Goal: Task Accomplishment & Management: Complete application form

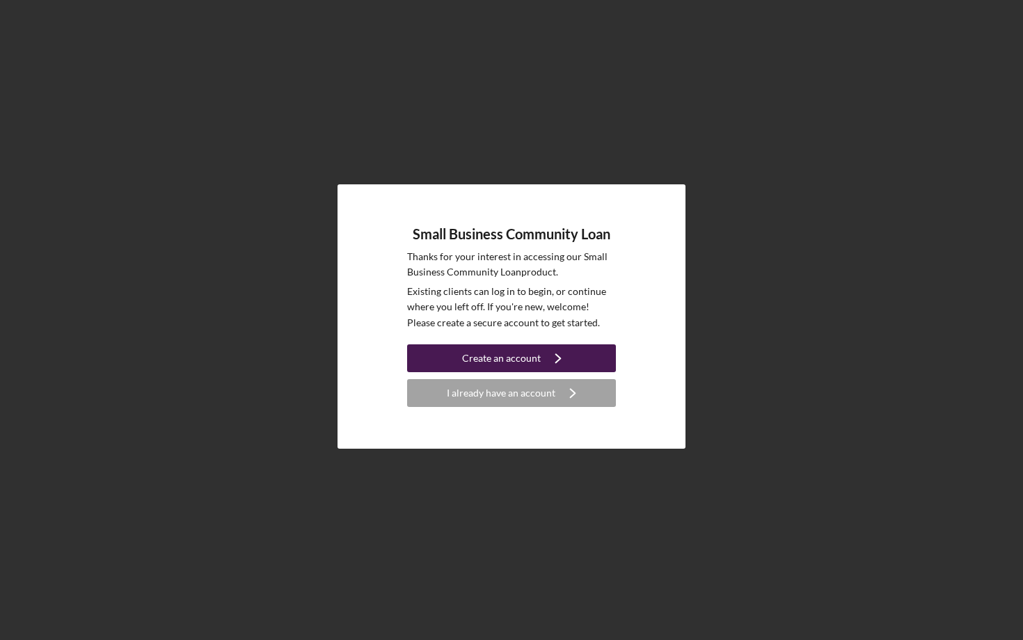
click at [530, 360] on div "Create an account" at bounding box center [501, 358] width 79 height 28
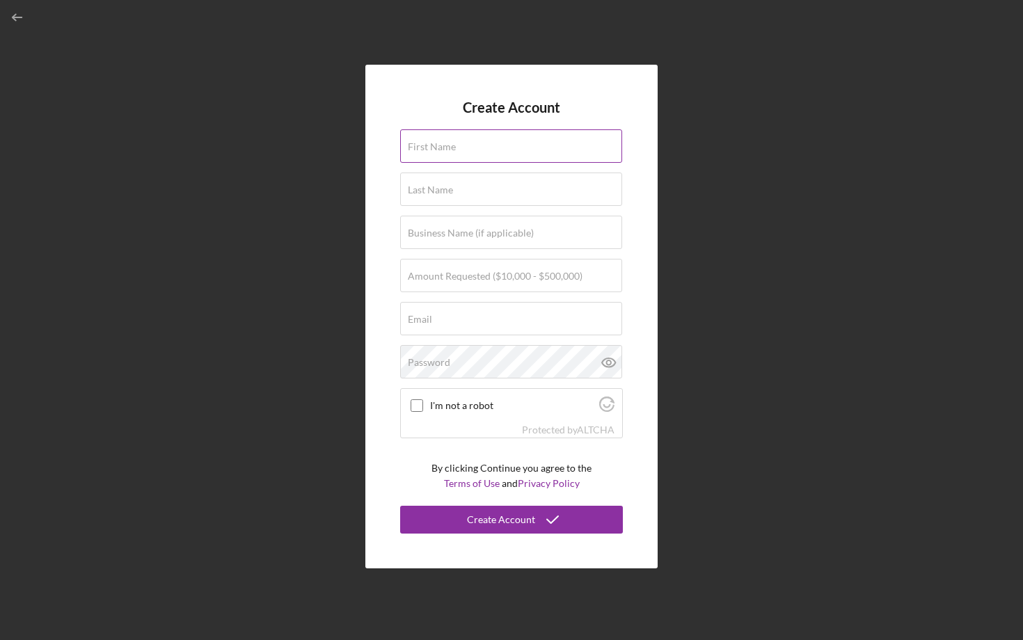
click at [433, 150] on label "First Name" at bounding box center [432, 146] width 48 height 11
click at [433, 150] on input "First Name" at bounding box center [511, 145] width 222 height 33
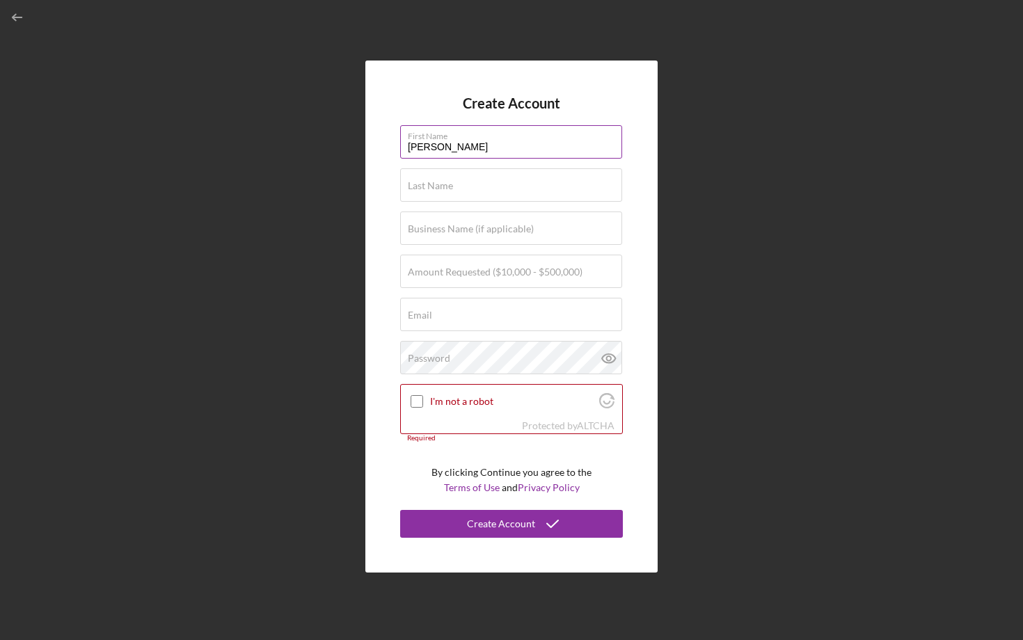
type input "[PERSON_NAME]"
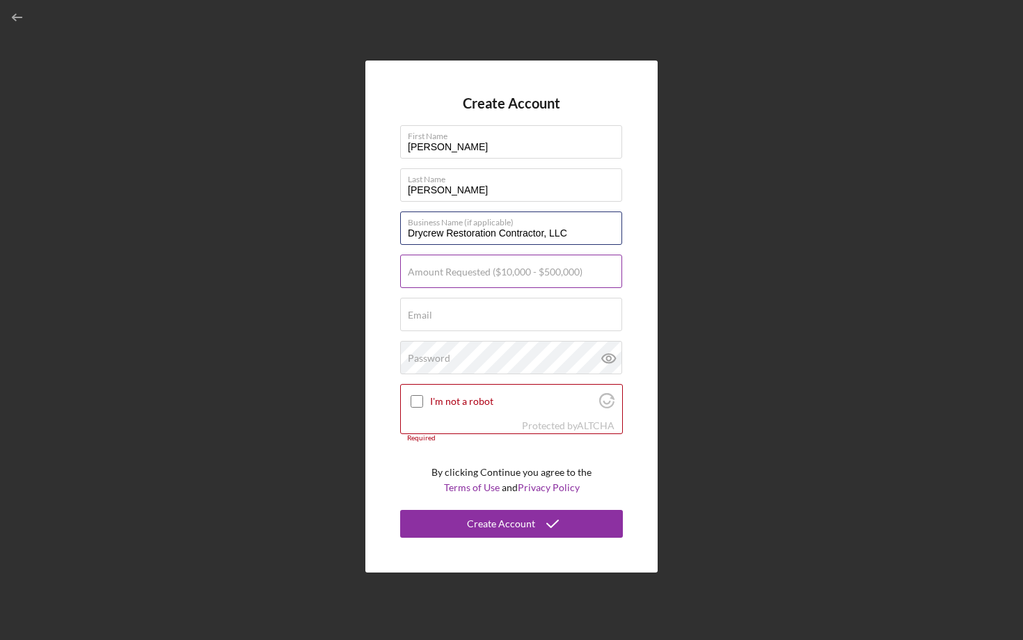
type input "Drycrew Restoration Contractor, LLC"
click at [438, 262] on div "Amount Requested ($10,000 - $500,000)" at bounding box center [511, 272] width 223 height 35
type input "$3"
type input "$250,000"
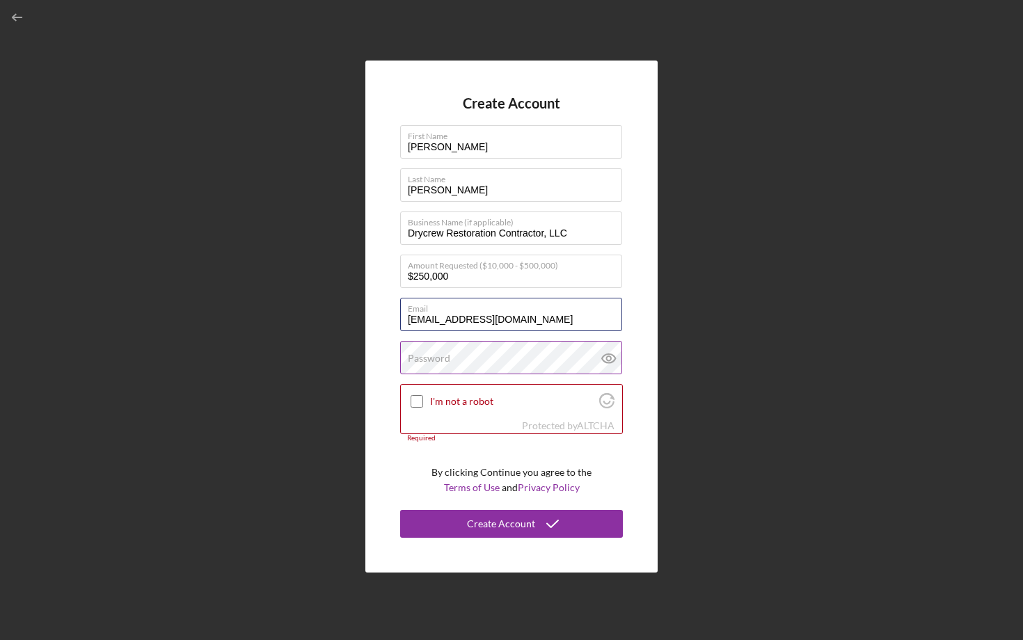
type input "[EMAIL_ADDRESS][DOMAIN_NAME]"
click at [434, 356] on label "Password" at bounding box center [429, 358] width 42 height 11
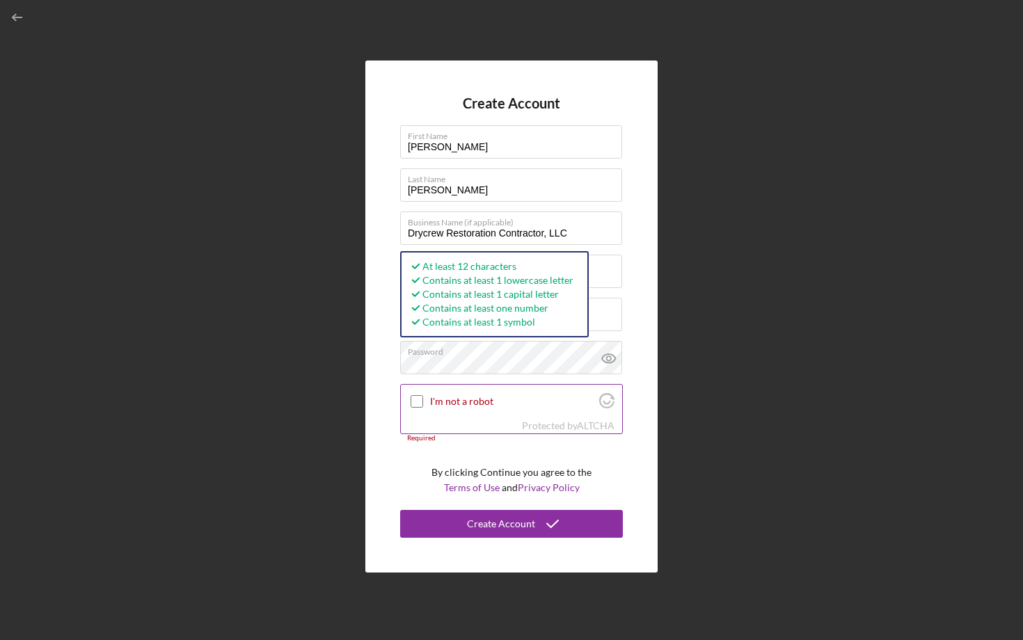
click at [413, 403] on input "I'm not a robot" at bounding box center [417, 401] width 13 height 13
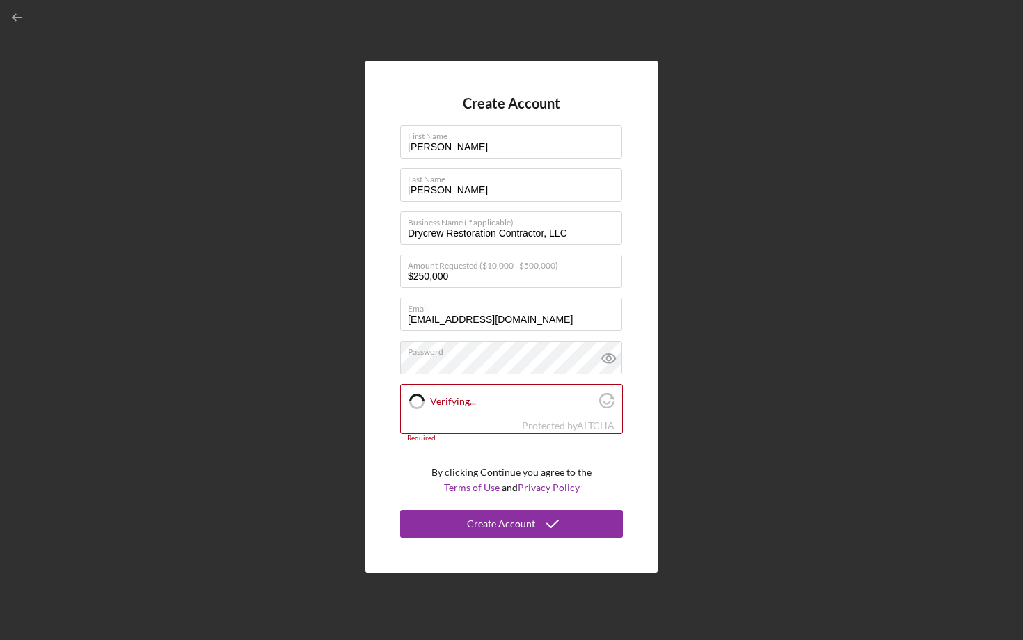
checkbox input "true"
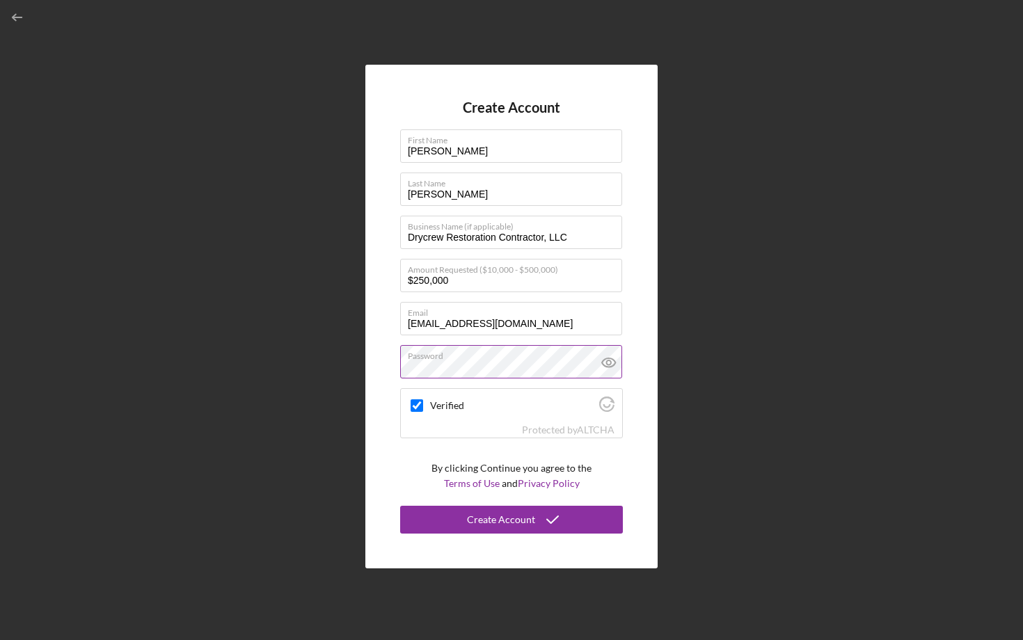
click at [601, 362] on icon at bounding box center [609, 362] width 35 height 35
click at [487, 514] on div "Create Account" at bounding box center [501, 520] width 68 height 28
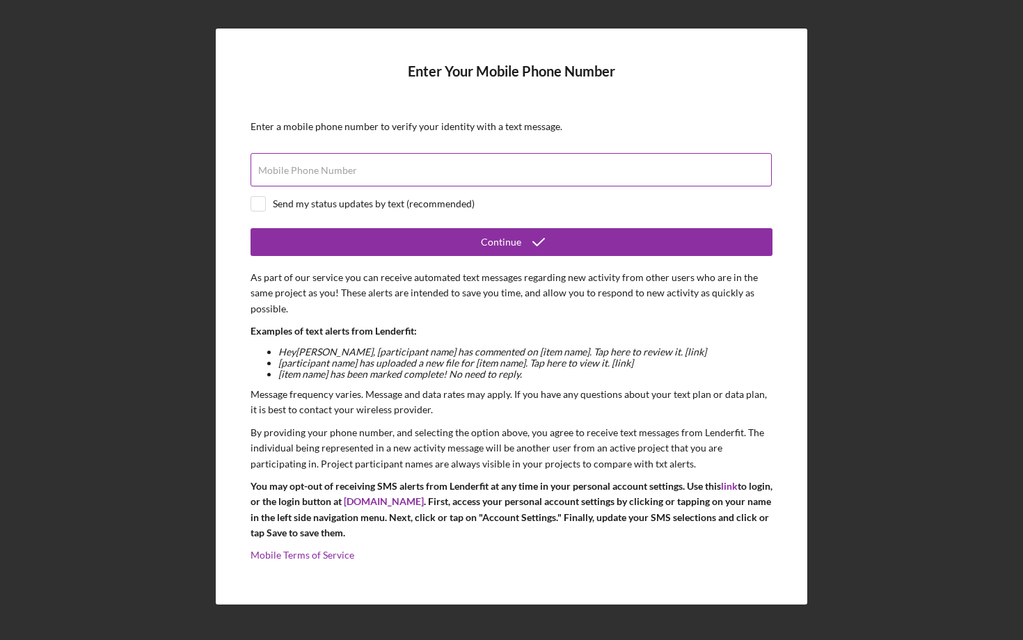
click at [355, 175] on input "Mobile Phone Number" at bounding box center [511, 169] width 521 height 33
type input "[PHONE_NUMBER]"
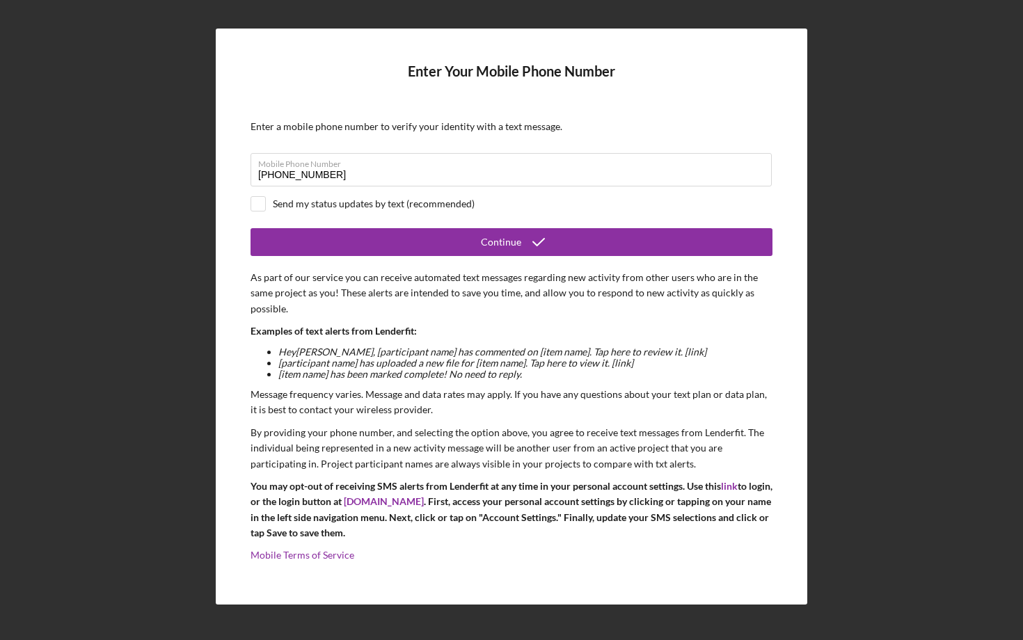
click at [237, 210] on div "Enter Your Mobile Phone Number Enter a mobile phone number to verify your ident…" at bounding box center [512, 317] width 592 height 576
click at [256, 209] on input "checkbox" at bounding box center [258, 204] width 14 height 14
checkbox input "true"
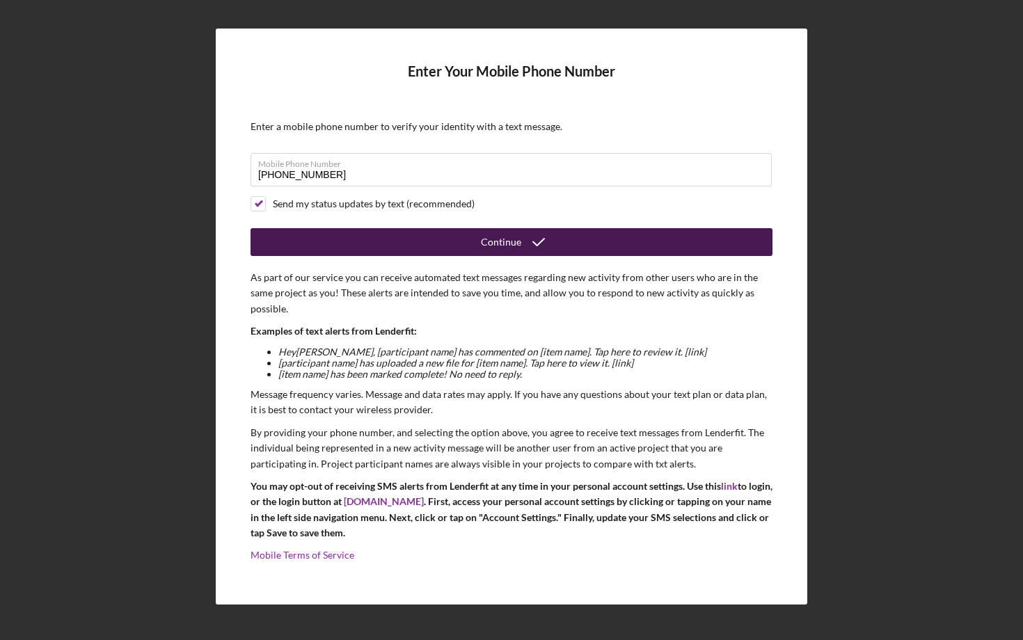
click at [323, 251] on button "Continue" at bounding box center [512, 242] width 522 height 28
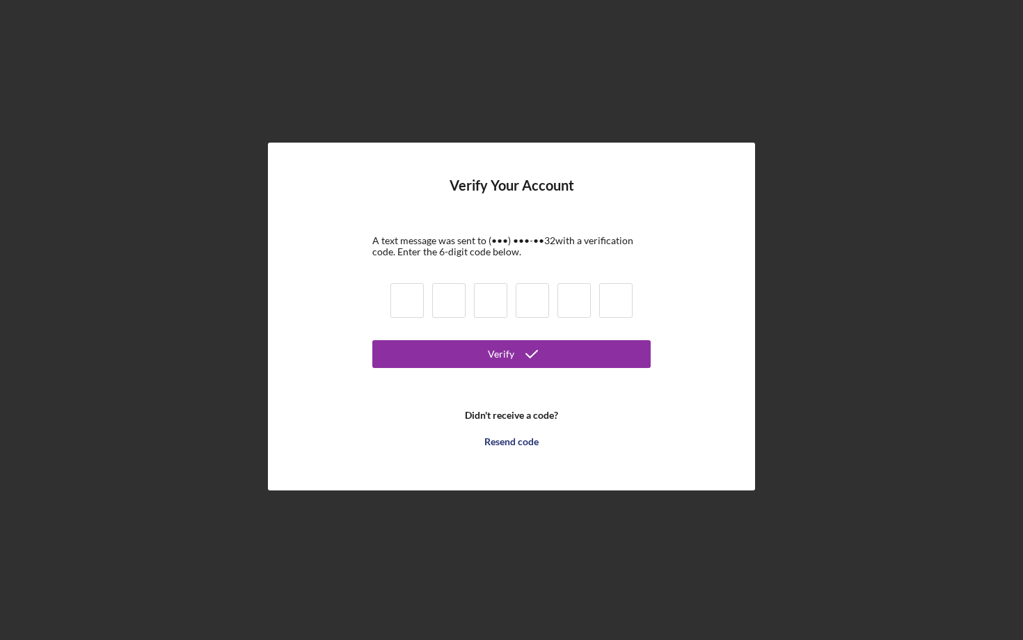
click at [391, 301] on input at bounding box center [406, 300] width 33 height 35
type input "9"
type input "8"
type input "2"
type input "9"
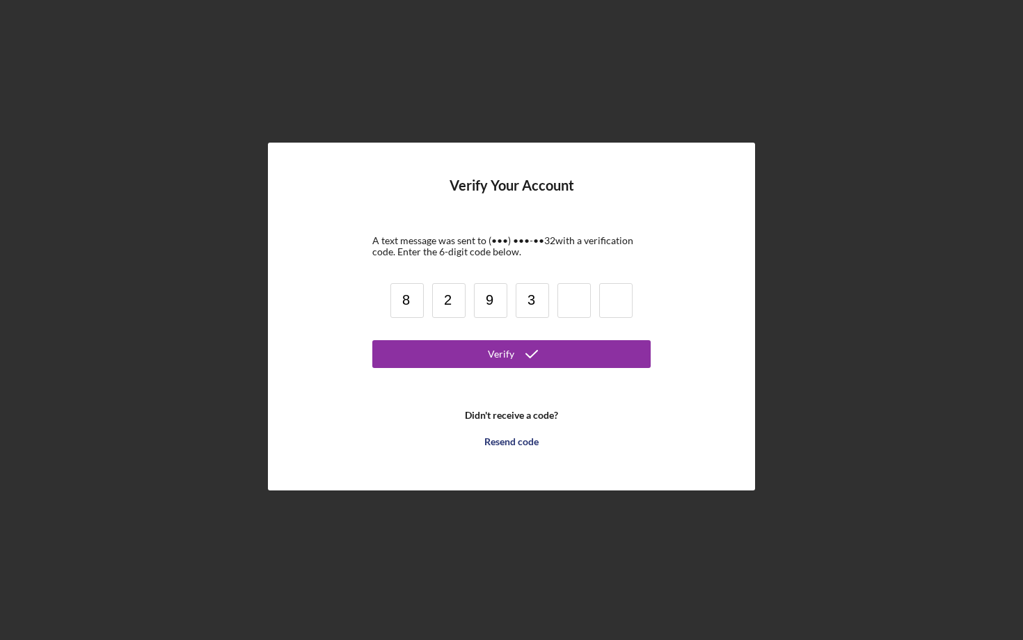
type input "3"
type input "6"
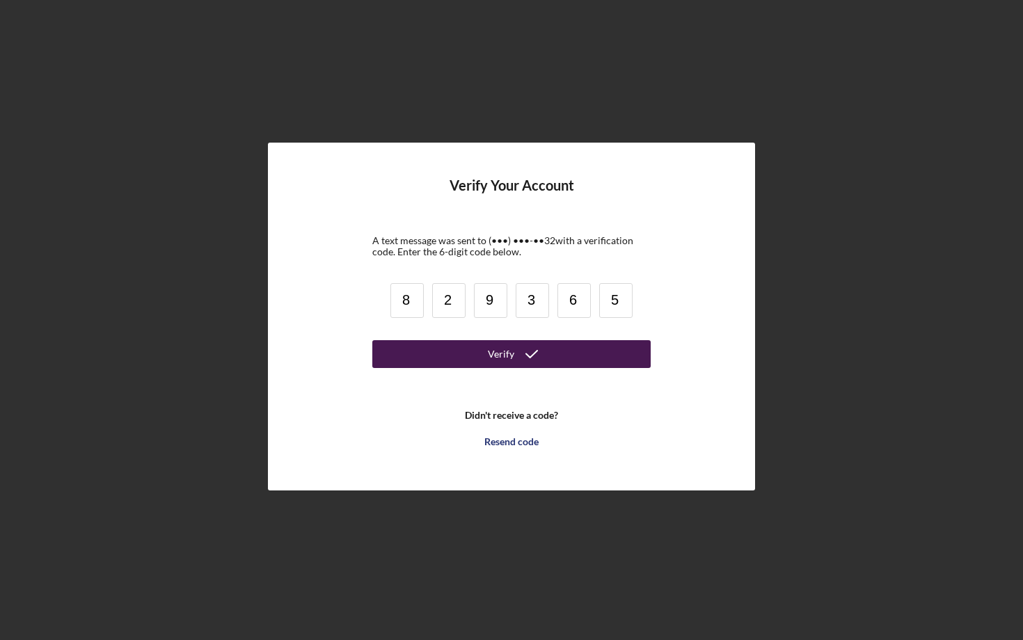
type input "5"
click at [420, 352] on button "Verify" at bounding box center [511, 354] width 278 height 28
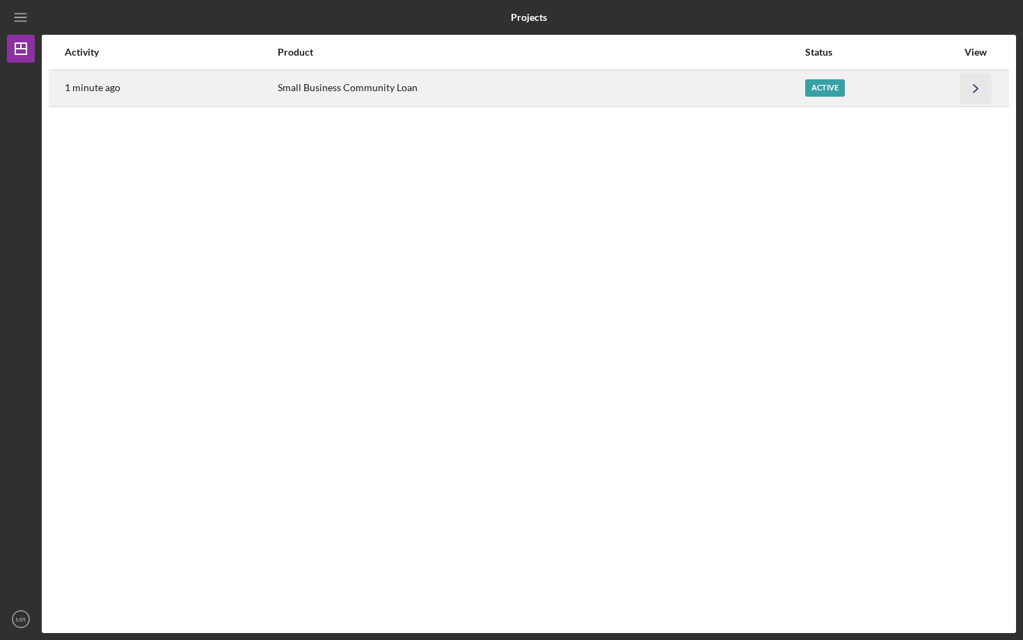
click at [968, 88] on icon "Icon/Navigate" at bounding box center [975, 87] width 31 height 31
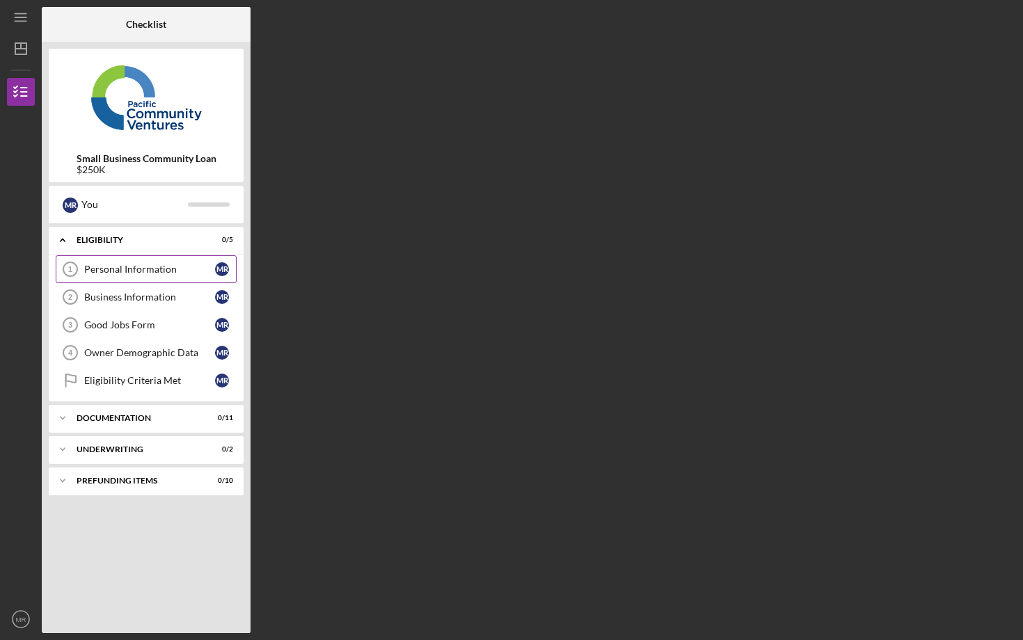
click at [190, 269] on div "Personal Information" at bounding box center [149, 269] width 131 height 11
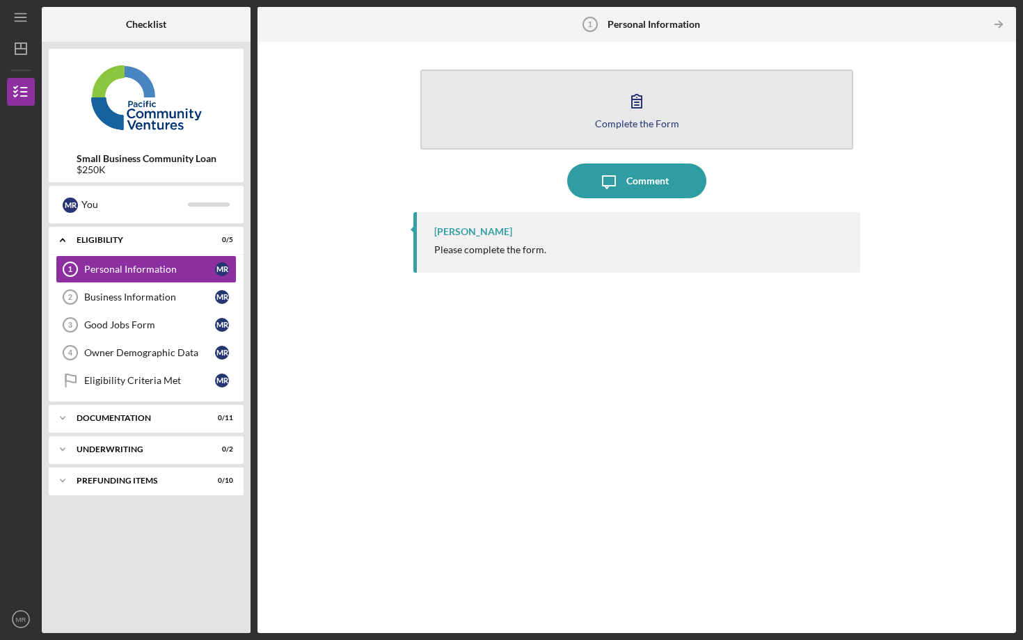
click at [632, 116] on icon "button" at bounding box center [636, 101] width 35 height 35
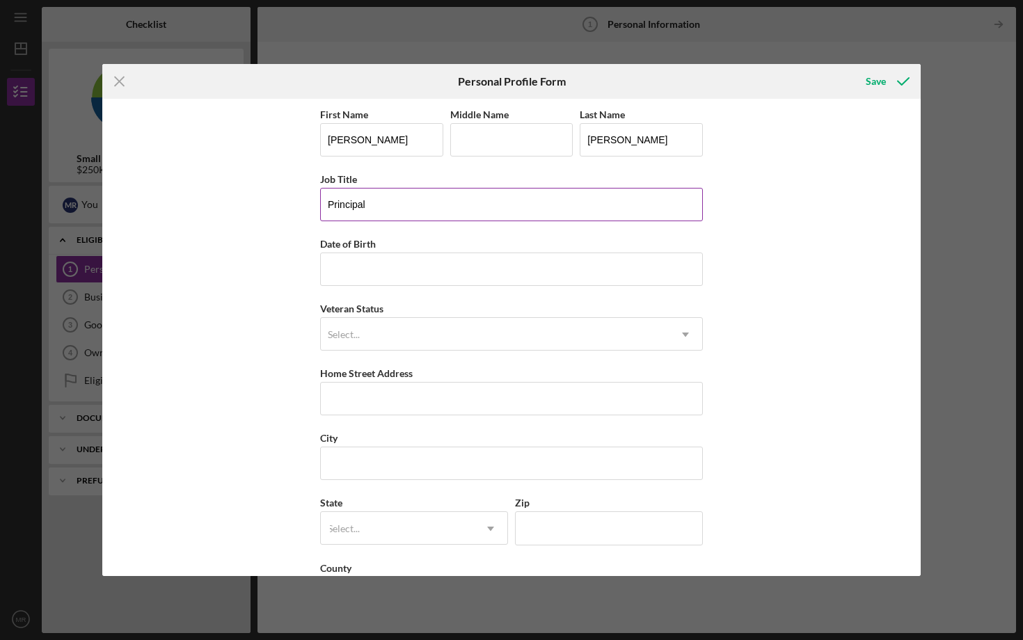
type input "Principal"
type input "[DATE]"
click at [384, 347] on div "Select..." at bounding box center [495, 335] width 348 height 32
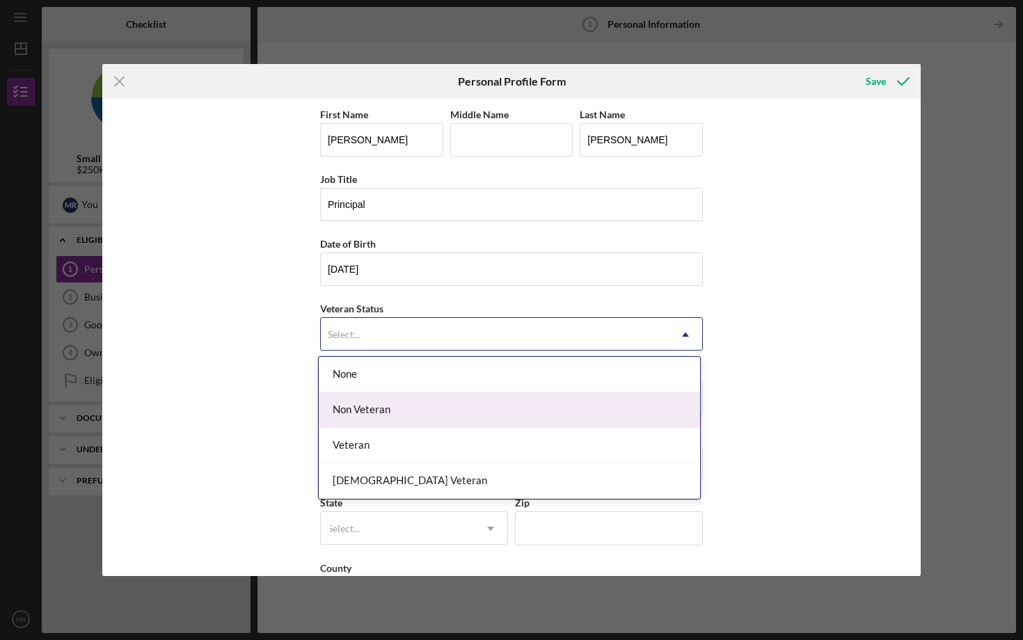
click at [370, 413] on div "Non Veteran" at bounding box center [509, 410] width 381 height 35
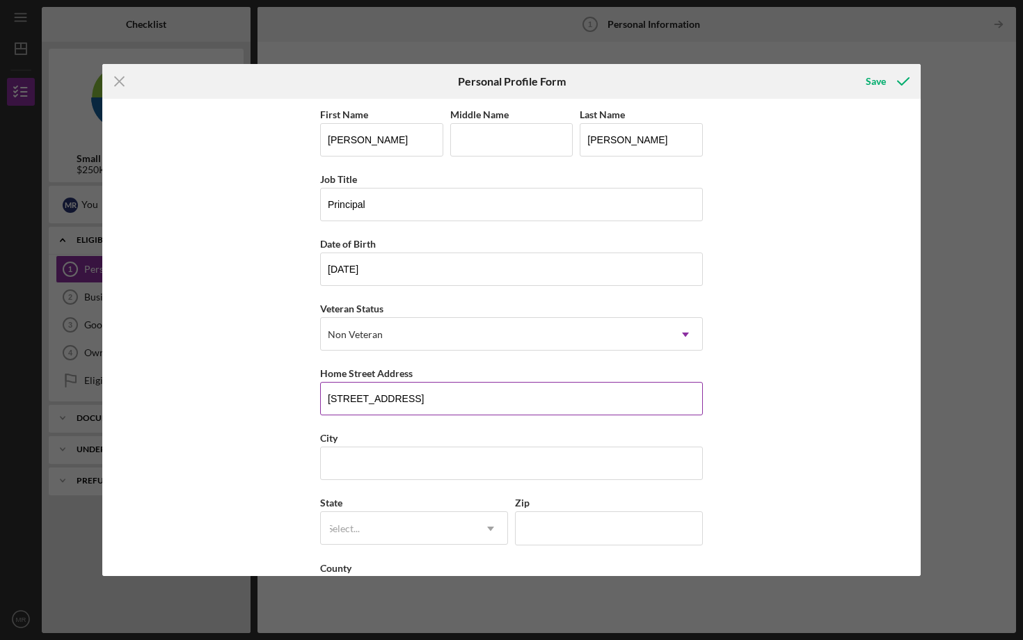
type input "[STREET_ADDRESS]"
type input "Hayward"
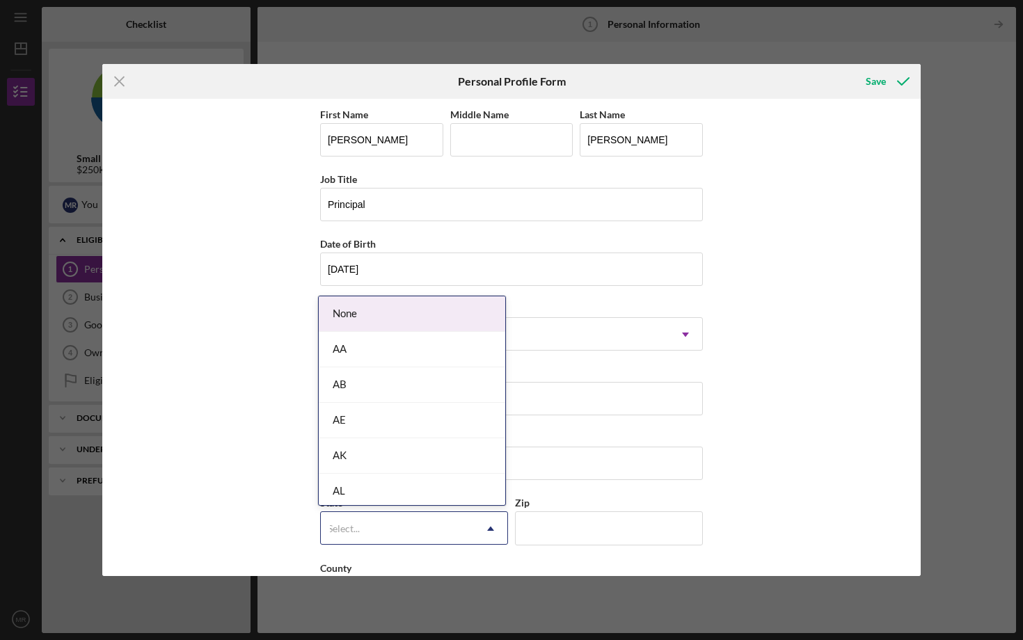
click at [383, 528] on div "Select..." at bounding box center [397, 529] width 153 height 32
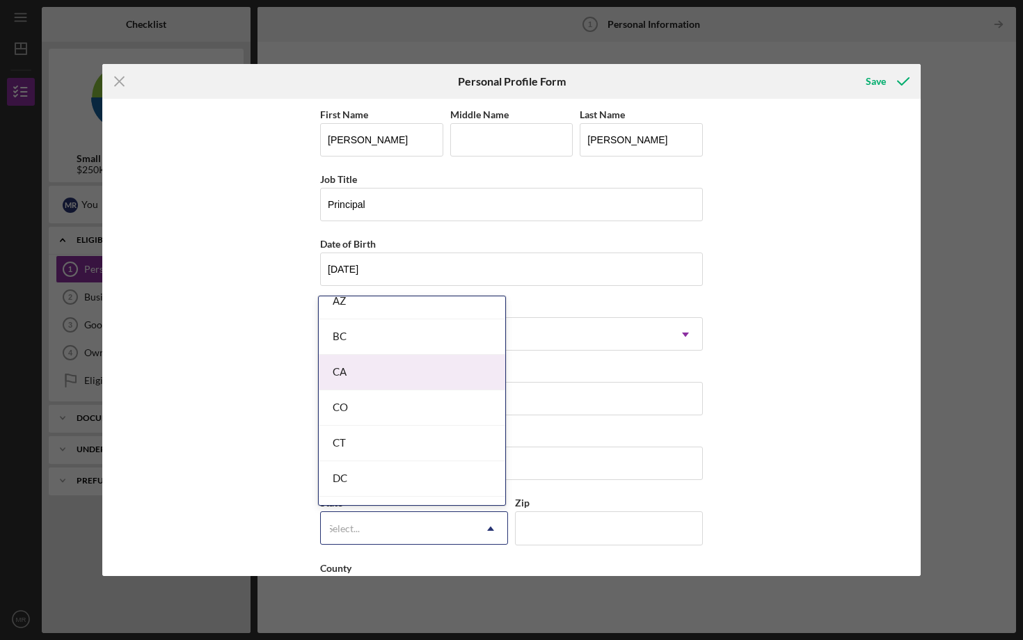
click at [386, 372] on div "CA" at bounding box center [412, 372] width 187 height 35
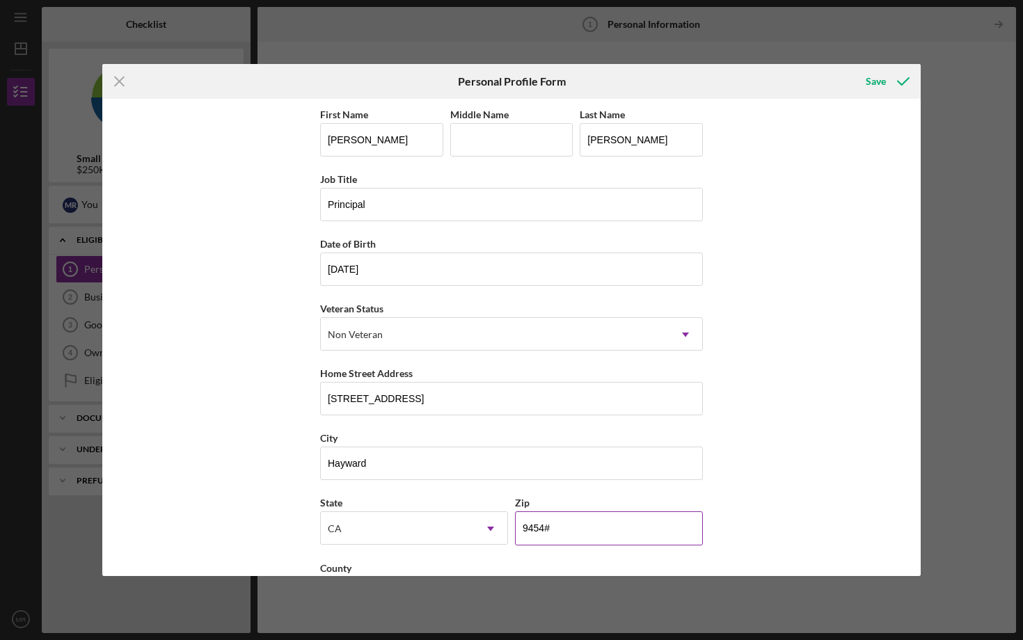
type input "94542"
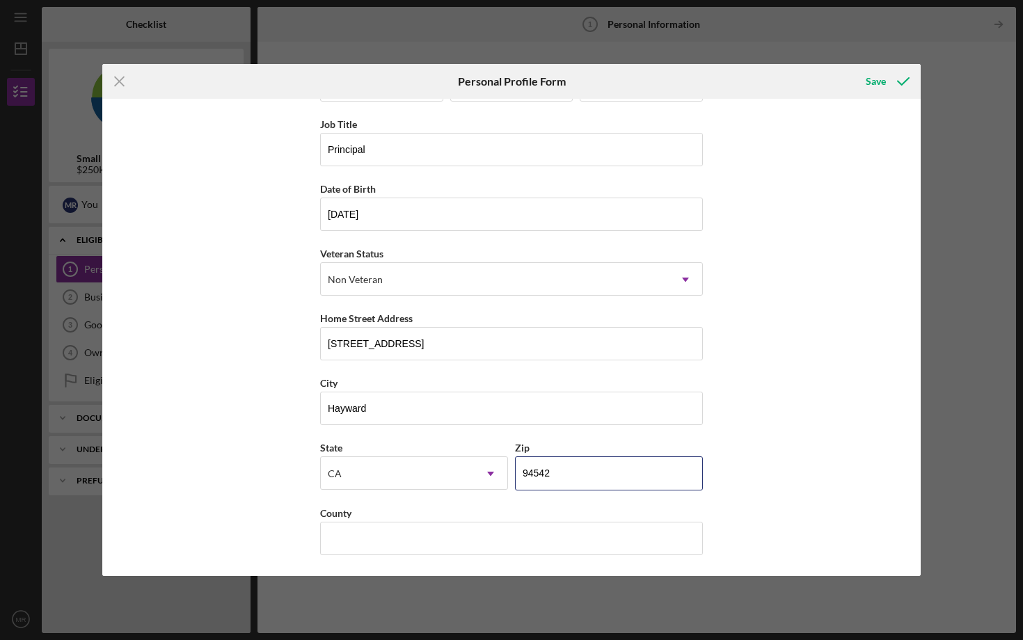
scroll to position [54, 0]
type input "Alameda"
click at [870, 86] on div "Save" at bounding box center [876, 82] width 20 height 28
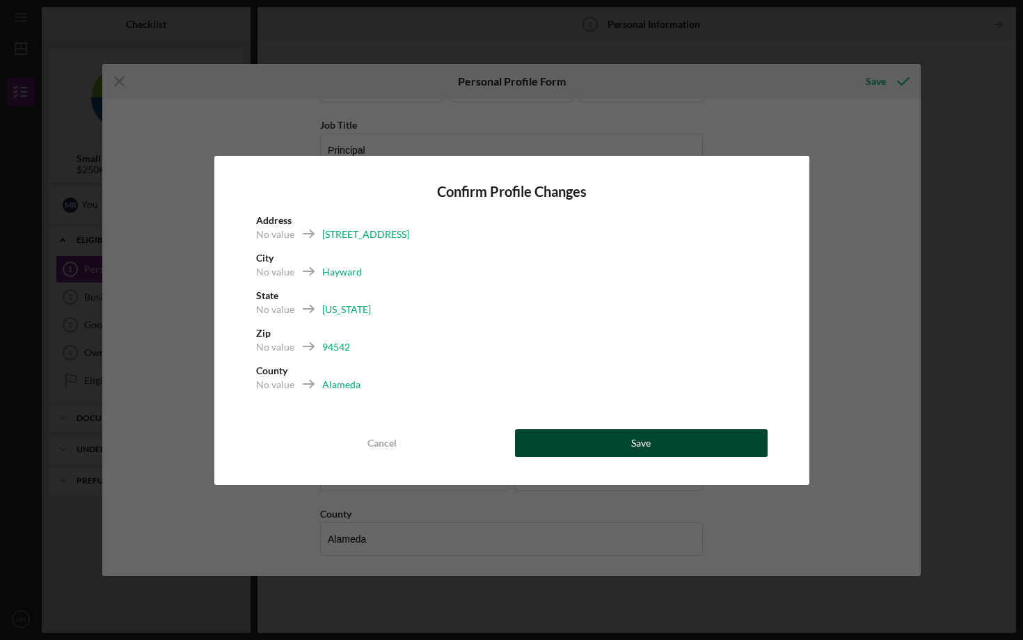
click at [548, 447] on button "Save" at bounding box center [641, 443] width 253 height 28
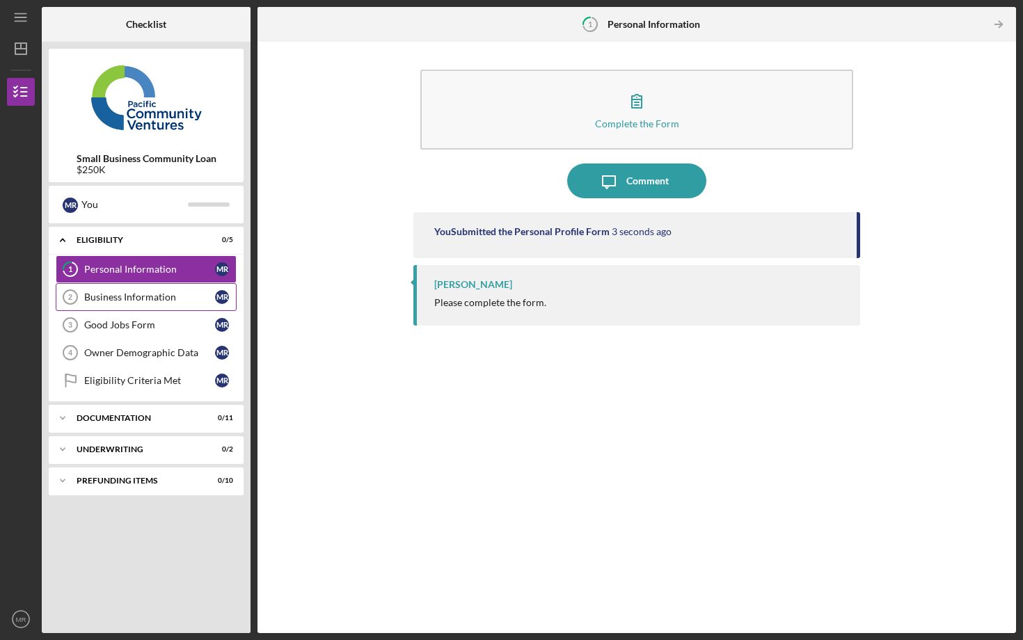
click at [175, 306] on link "Business Information 2 Business Information M R" at bounding box center [146, 297] width 181 height 28
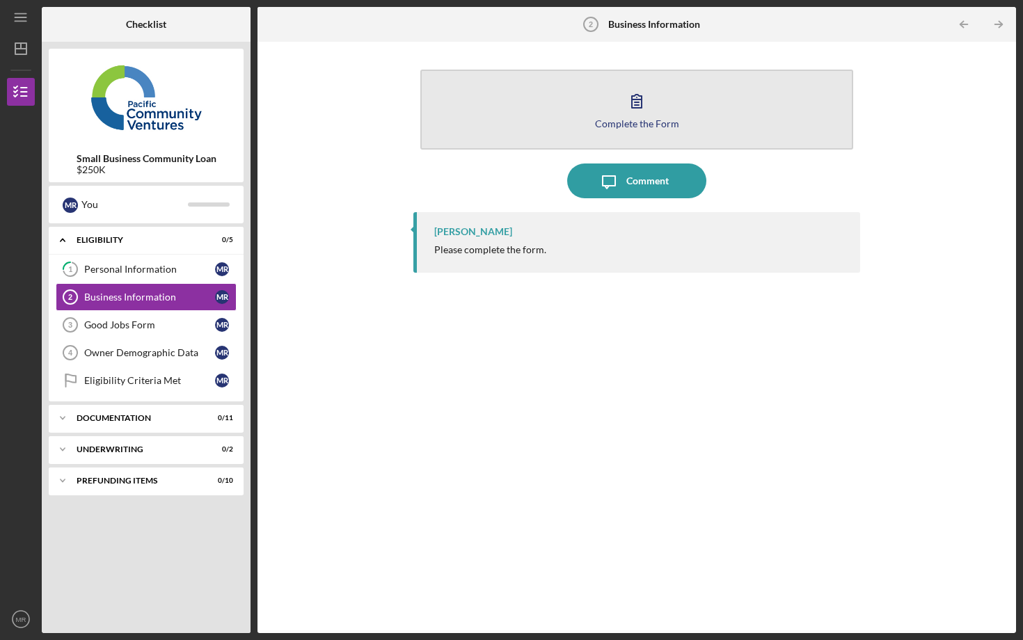
click at [630, 114] on icon "button" at bounding box center [636, 101] width 35 height 35
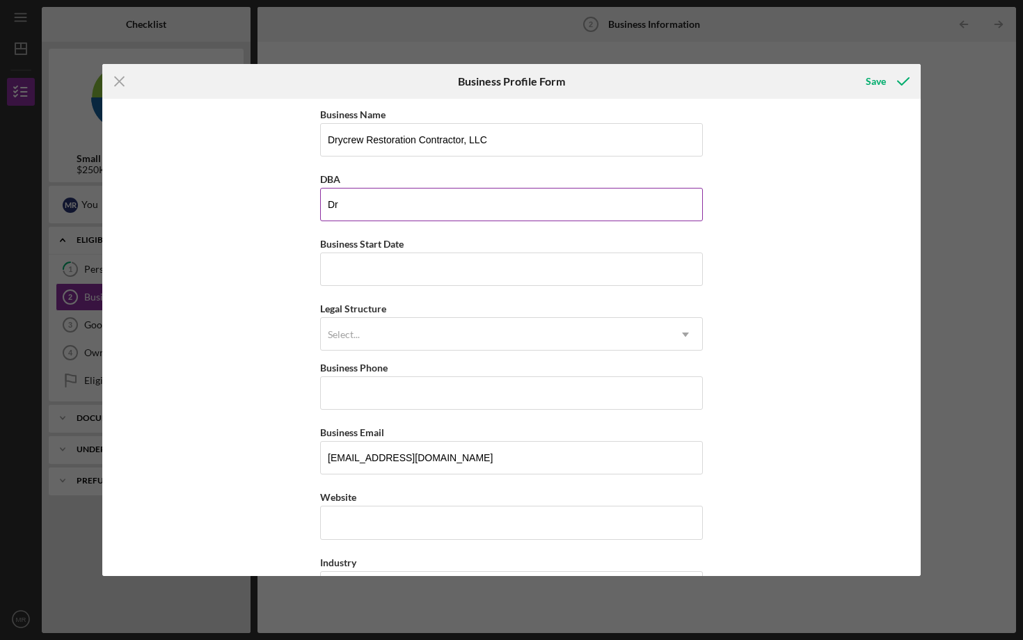
type input "D"
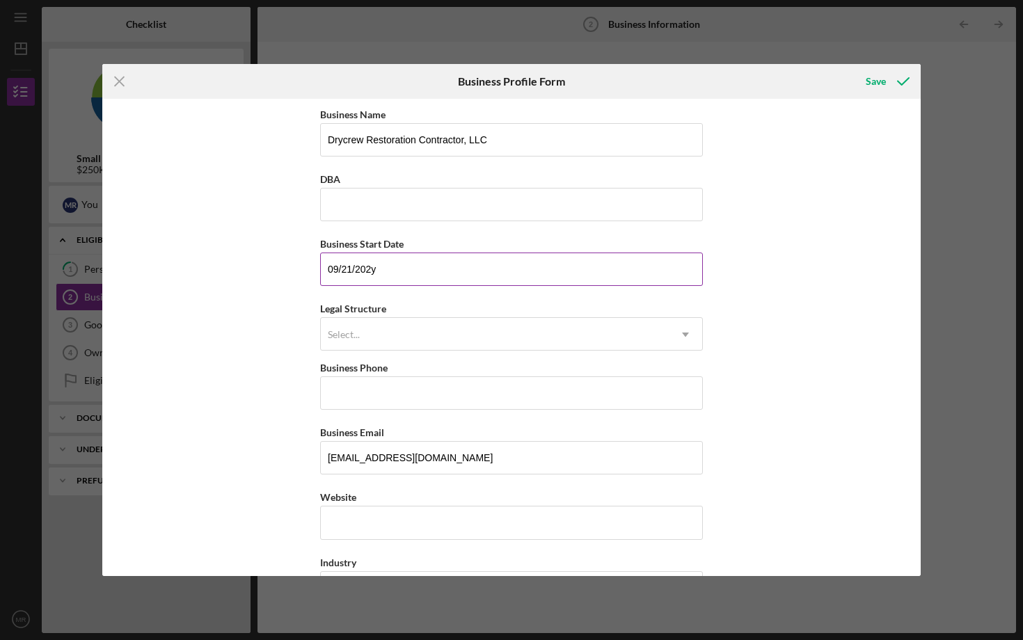
type input "[DATE]"
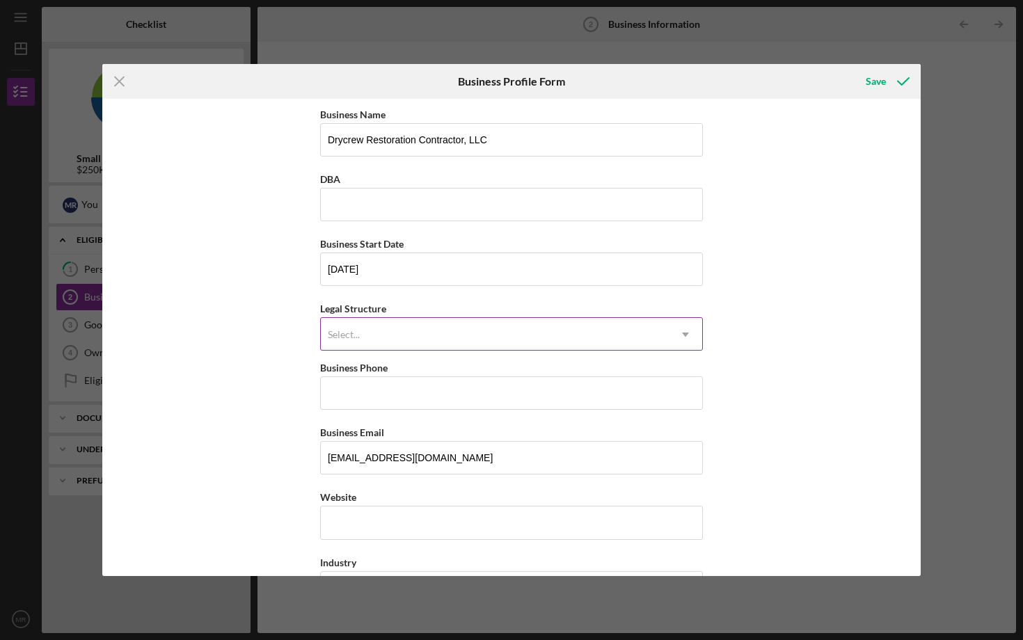
click at [377, 328] on div "Select..." at bounding box center [495, 335] width 348 height 32
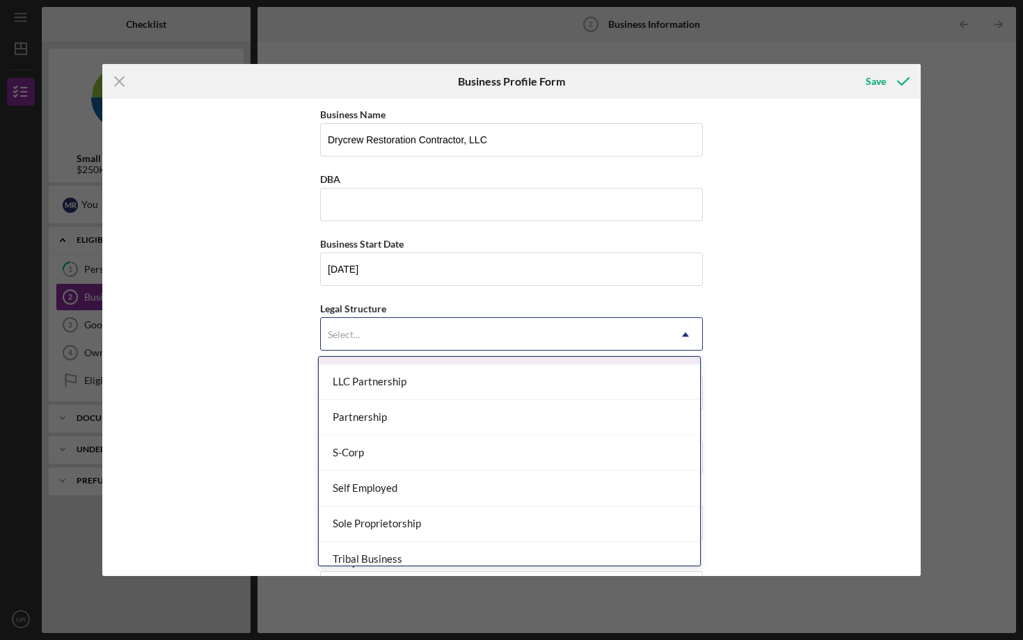
scroll to position [285, 0]
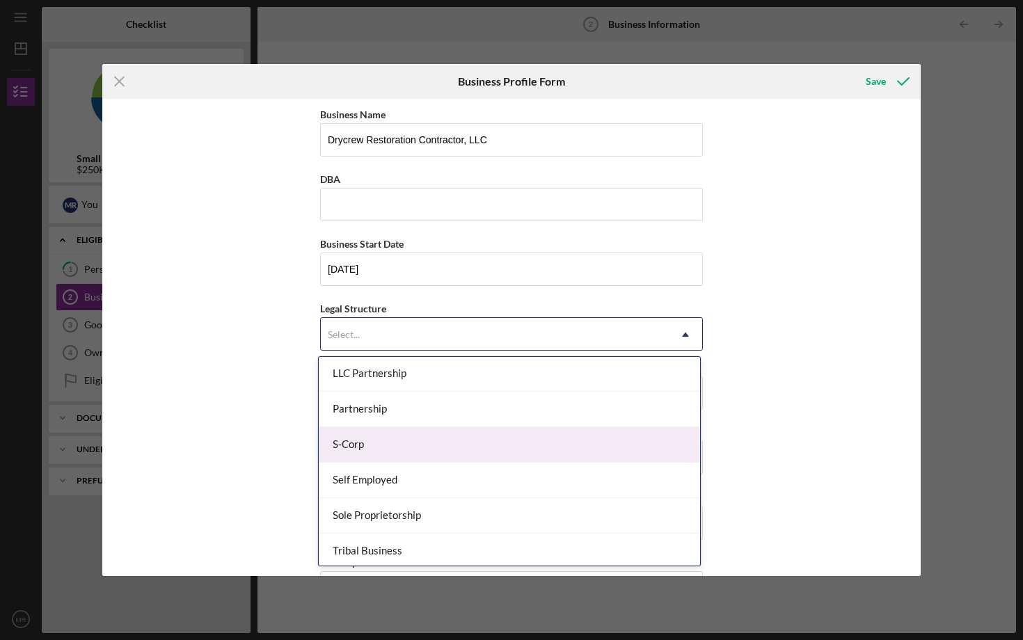
click at [378, 437] on div "S-Corp" at bounding box center [509, 444] width 381 height 35
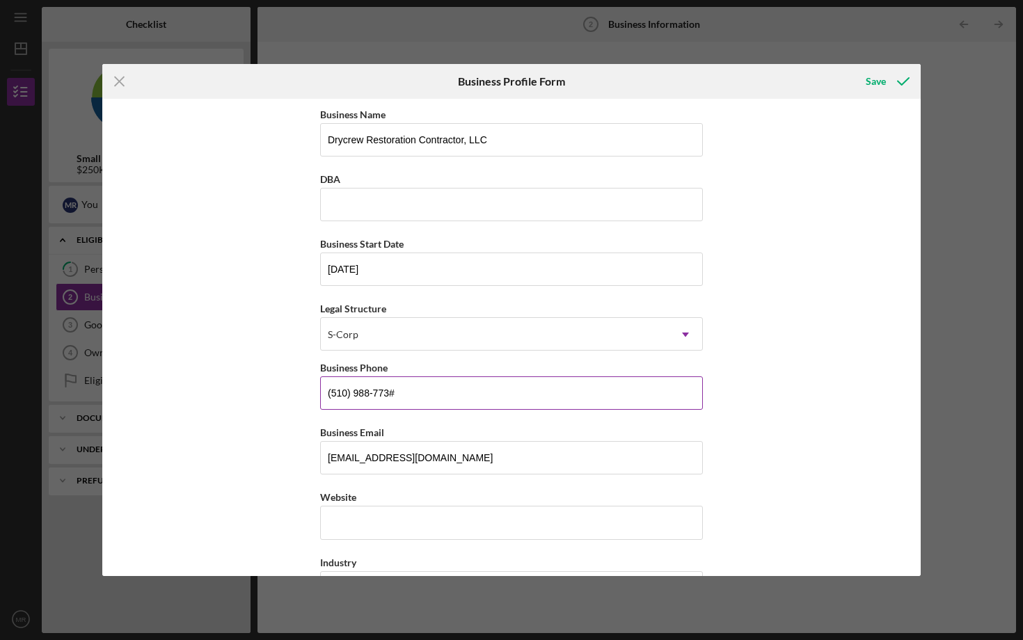
type input "[PHONE_NUMBER]"
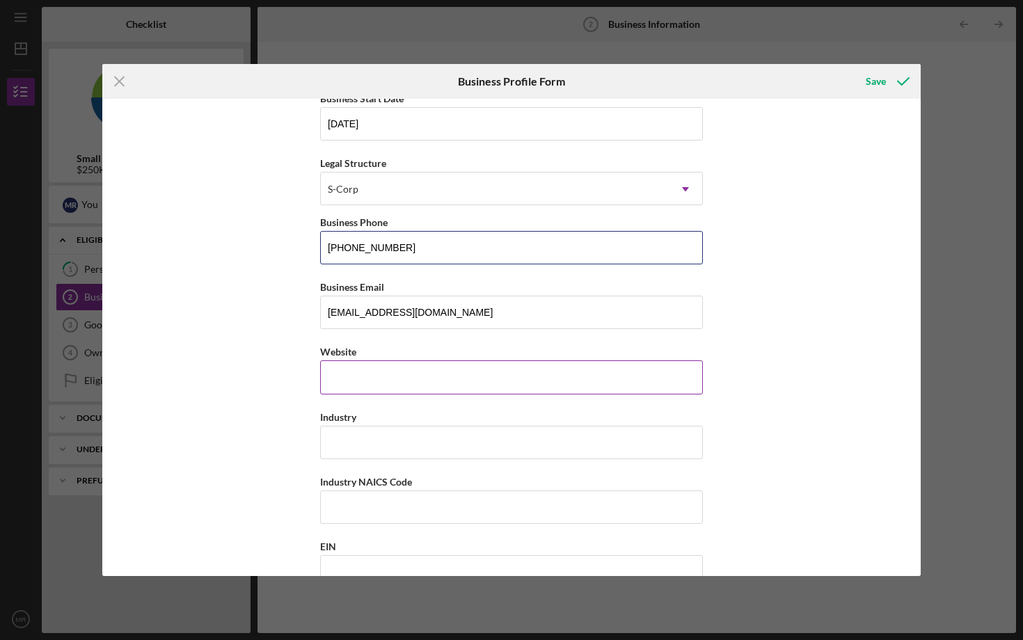
scroll to position [148, 0]
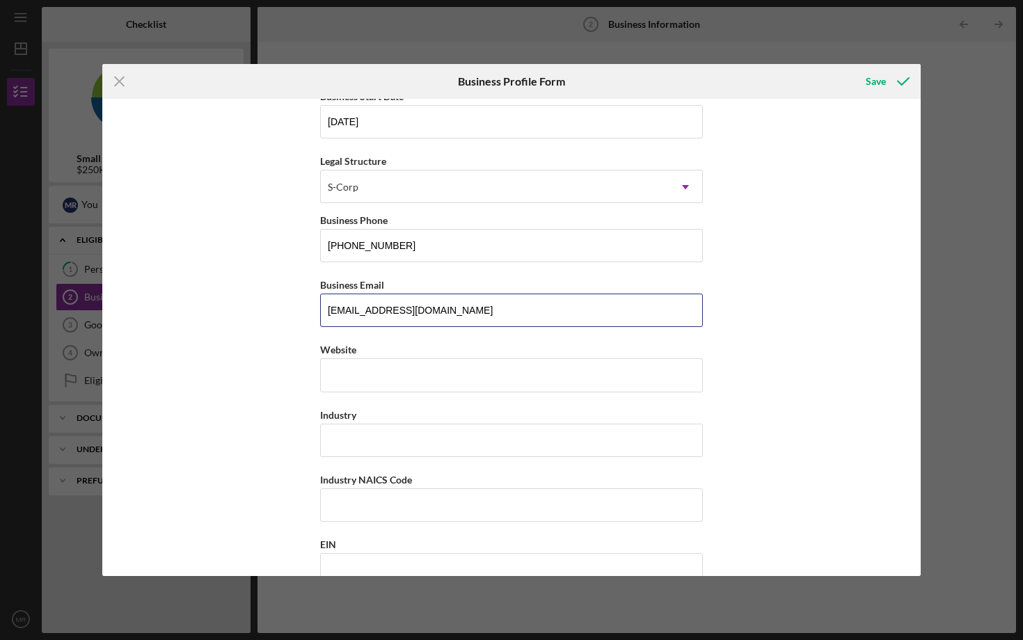
drag, startPoint x: 460, startPoint y: 313, endPoint x: 307, endPoint y: 303, distance: 153.5
type input "[EMAIL_ADDRESS][DOMAIN_NAME]"
click at [345, 373] on div "https:// Website" at bounding box center [511, 366] width 383 height 51
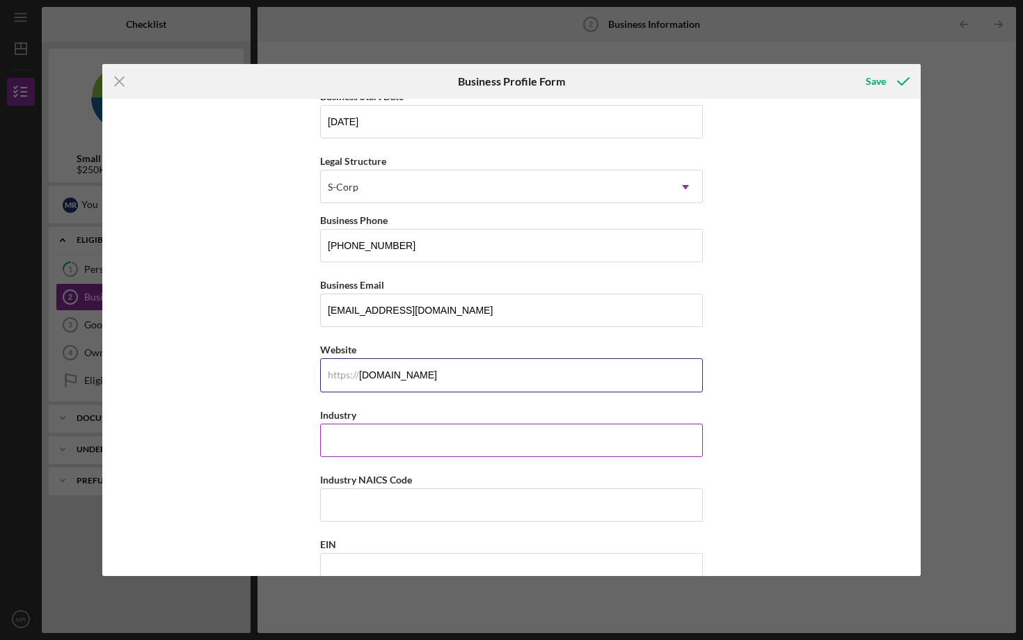
type input "[DOMAIN_NAME]"
click at [354, 450] on input "Industry" at bounding box center [511, 440] width 383 height 33
type input "C"
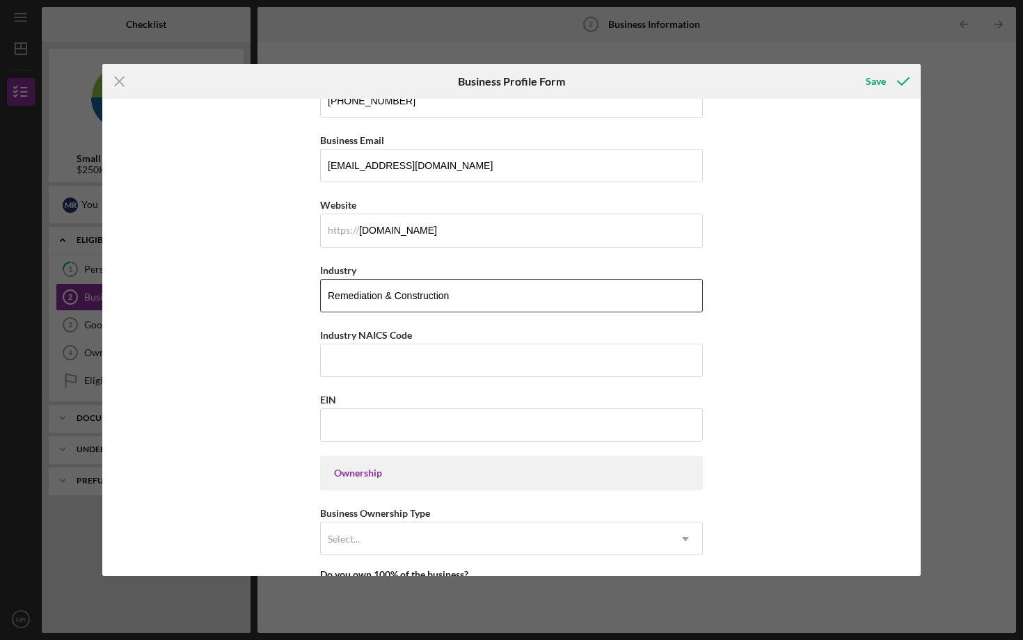
scroll to position [324, 0]
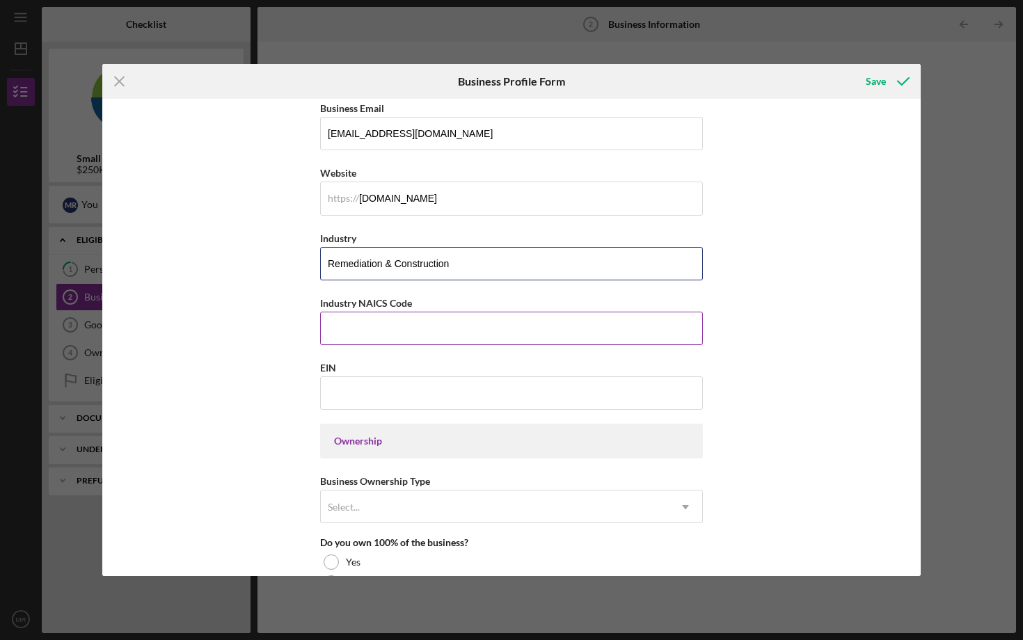
type input "Remediation & Construction"
click at [450, 317] on input "Industry NAICS Code" at bounding box center [511, 328] width 383 height 33
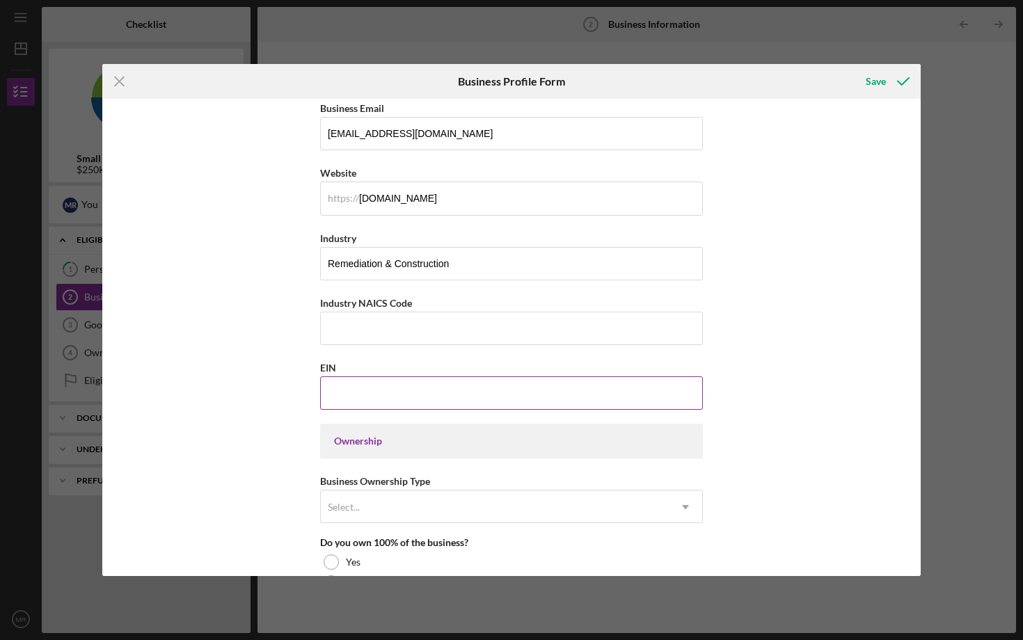
click at [381, 399] on input "EIN" at bounding box center [511, 393] width 383 height 33
